Goal: Register for event/course

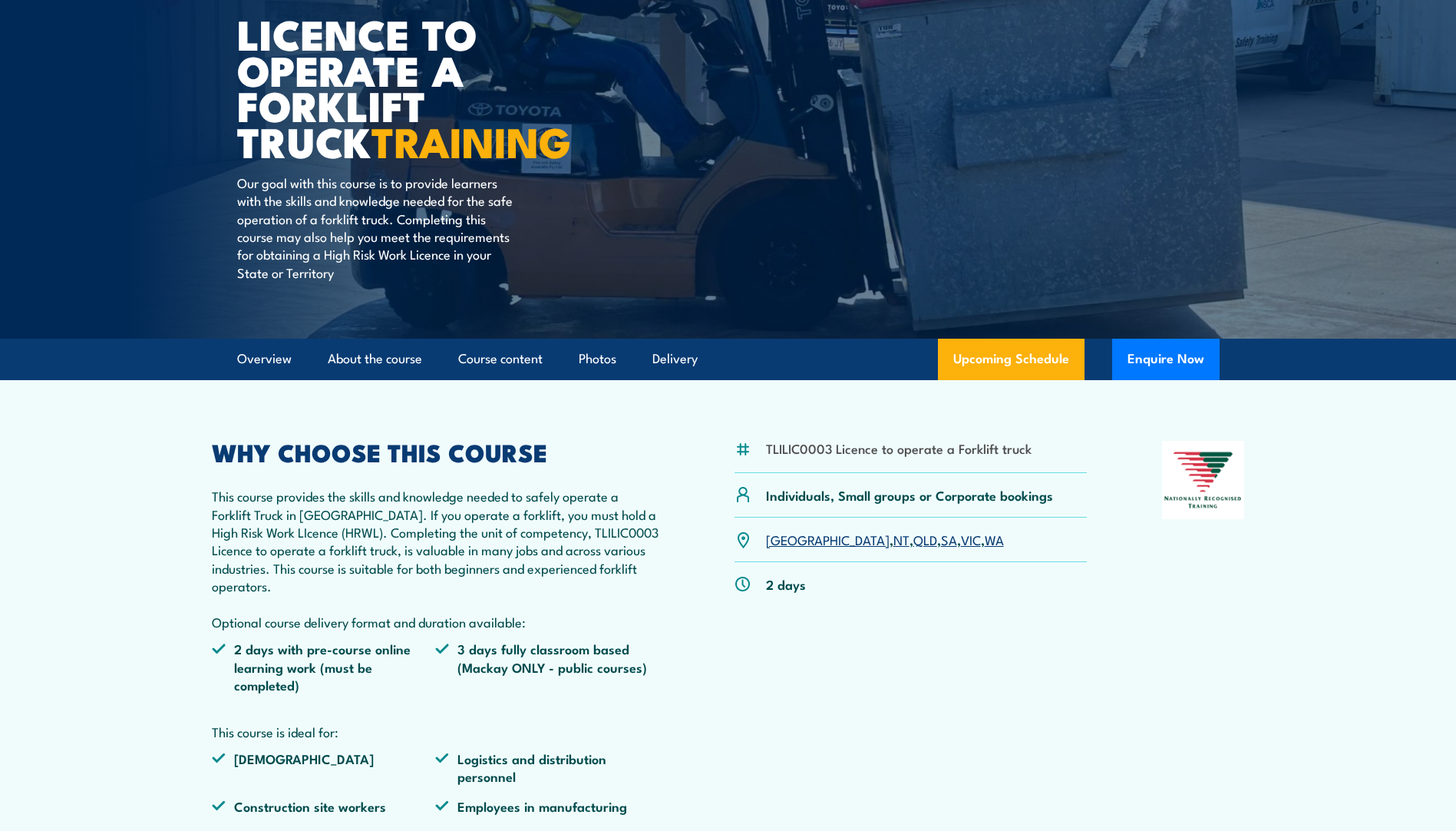
click at [961, 537] on link "VIC" at bounding box center [971, 539] width 20 height 18
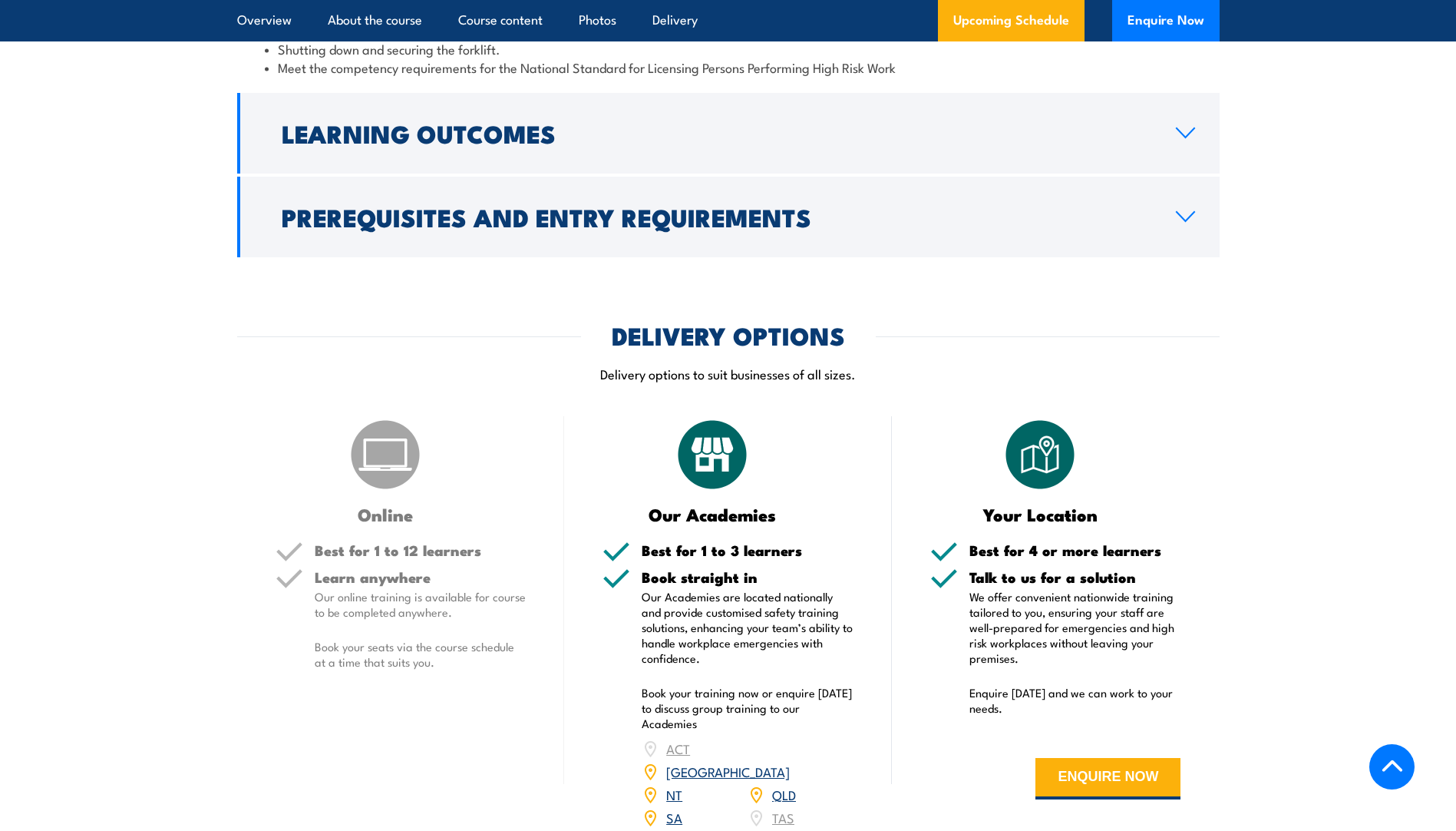
scroll to position [1648, 0]
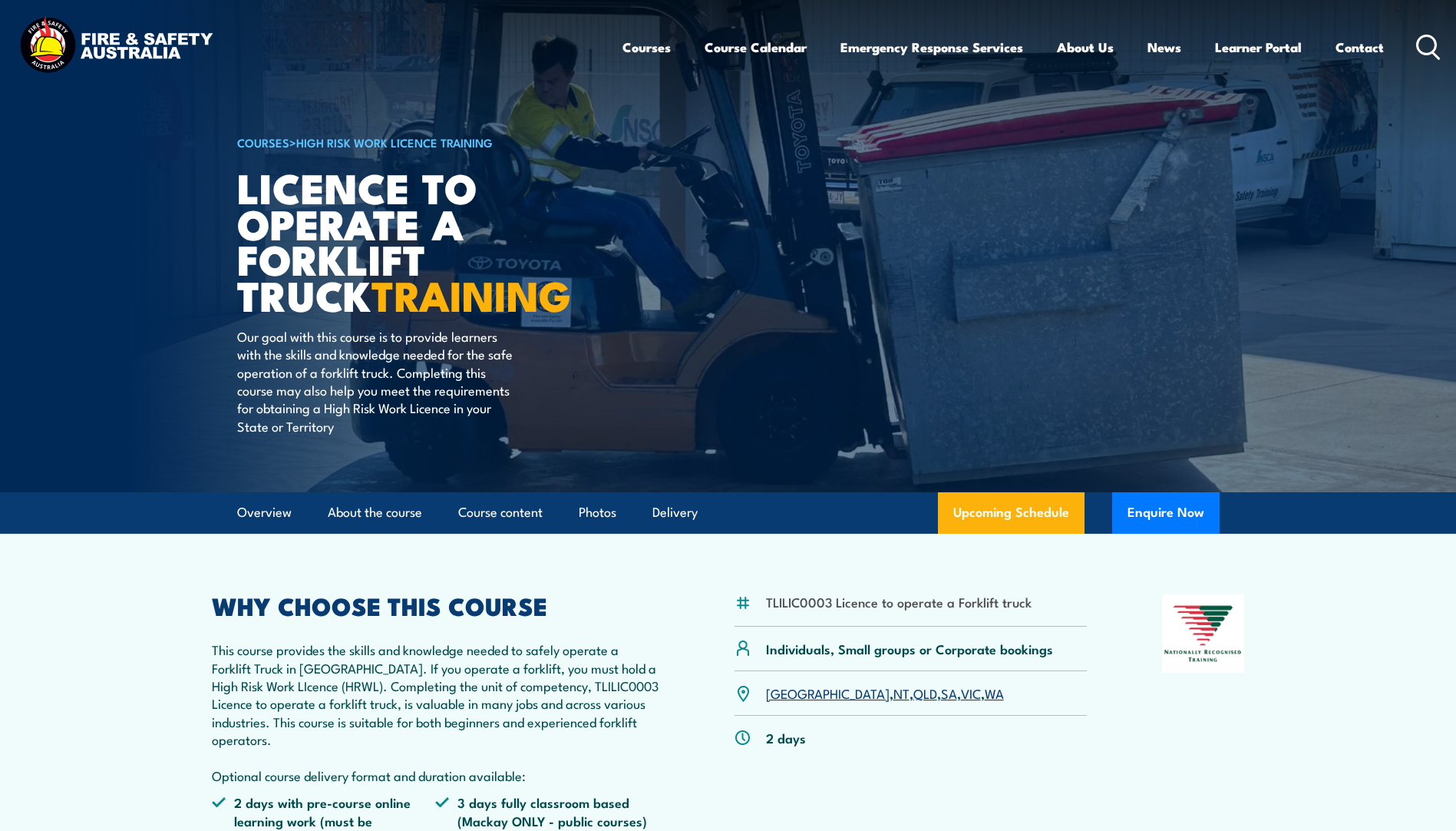
scroll to position [153, 0]
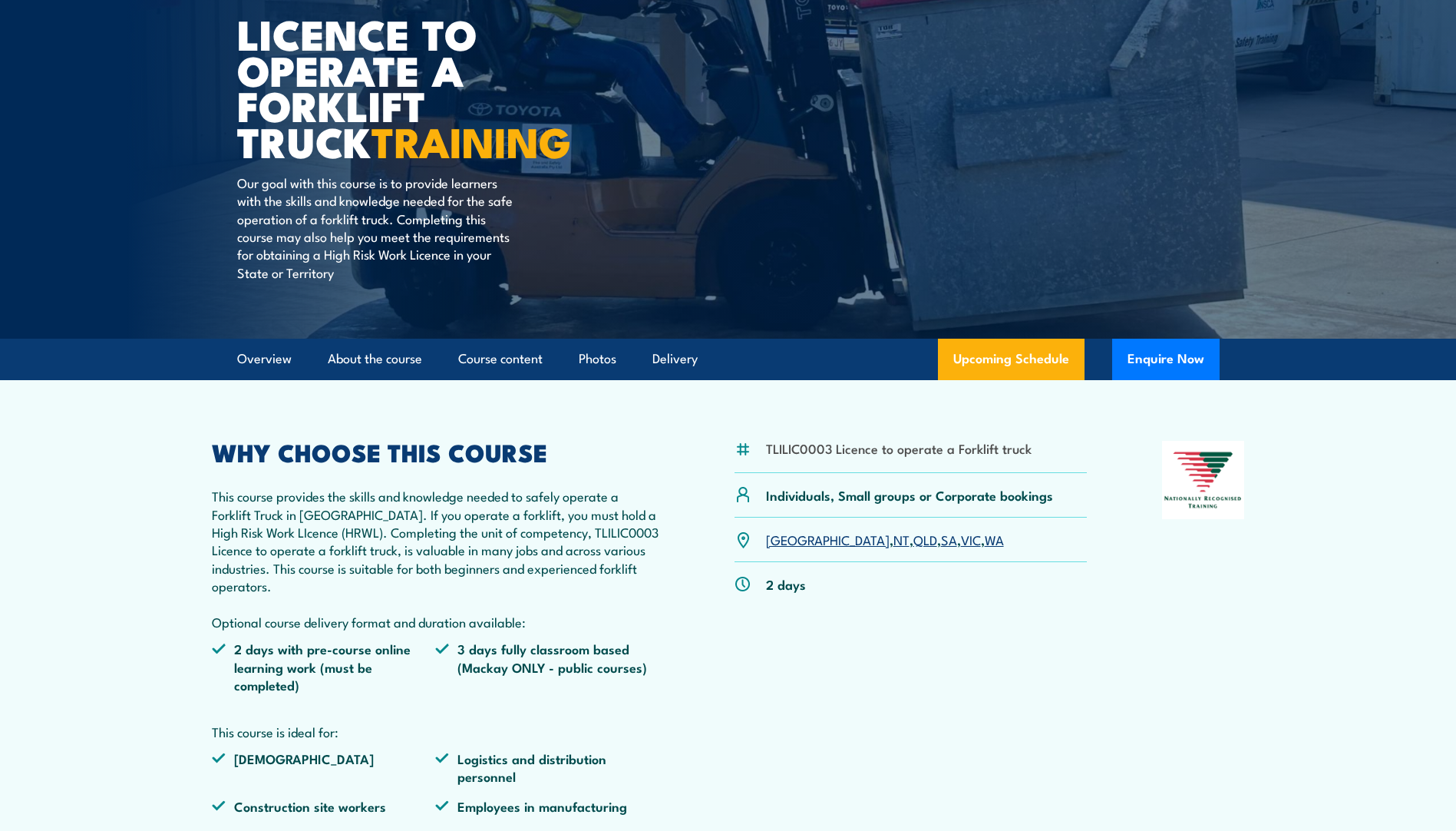
click at [961, 540] on link "VIC" at bounding box center [971, 539] width 20 height 18
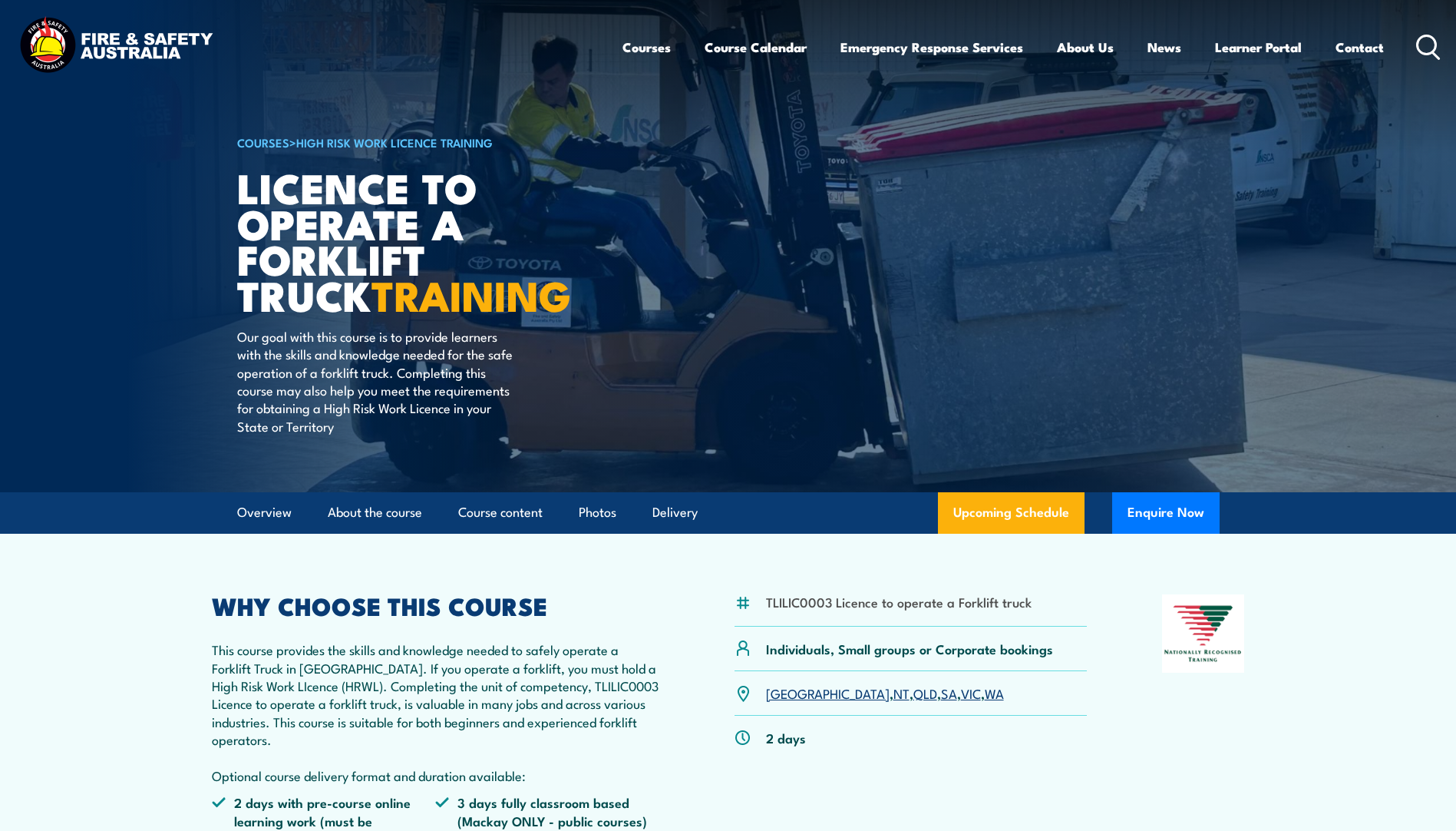
click at [961, 694] on link "VIC" at bounding box center [971, 693] width 20 height 18
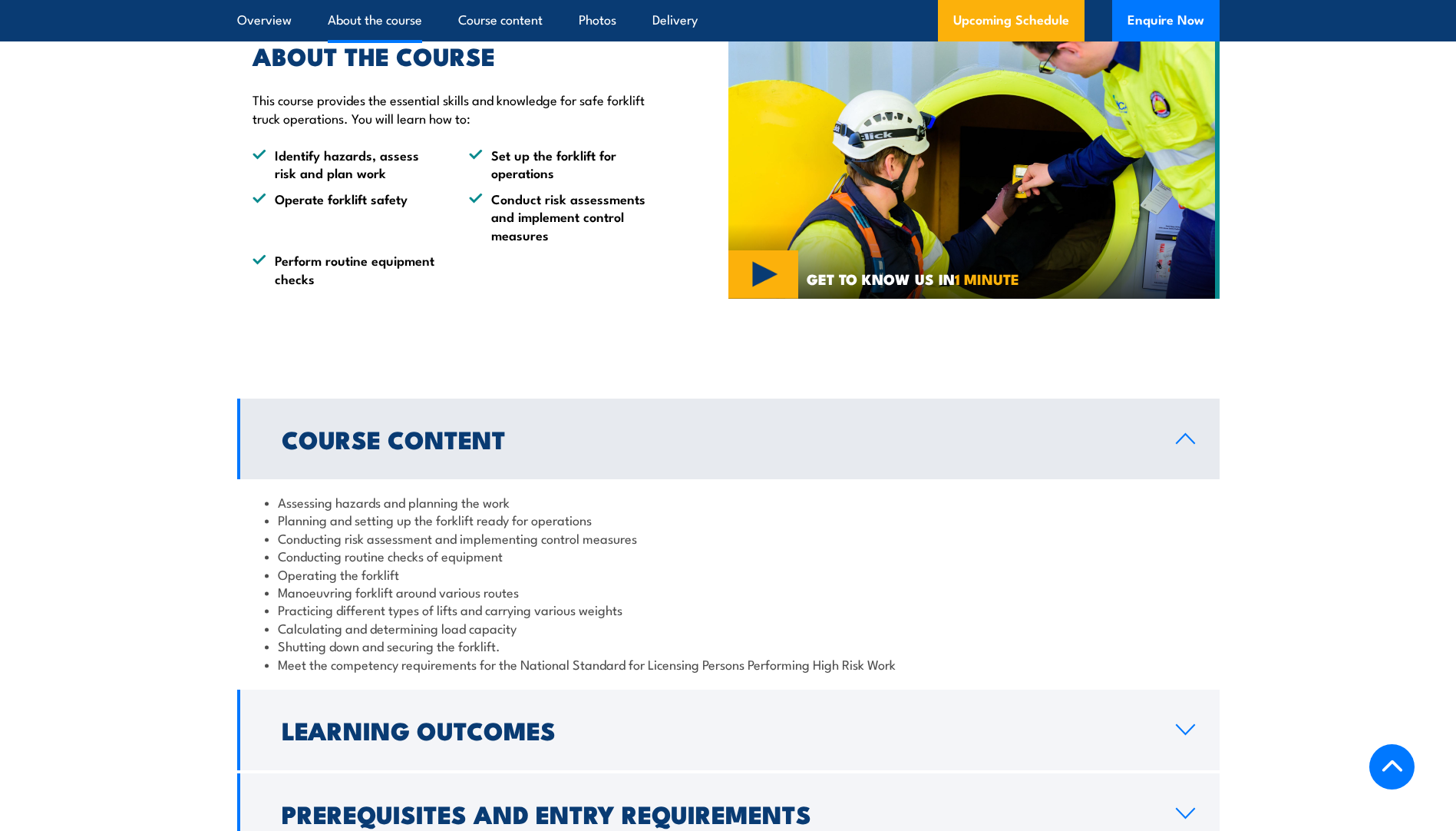
scroll to position [921, 0]
